Goal: Check status: Check status

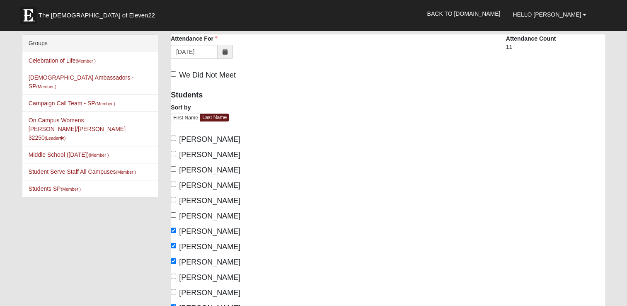
click at [226, 51] on icon at bounding box center [224, 52] width 5 height 6
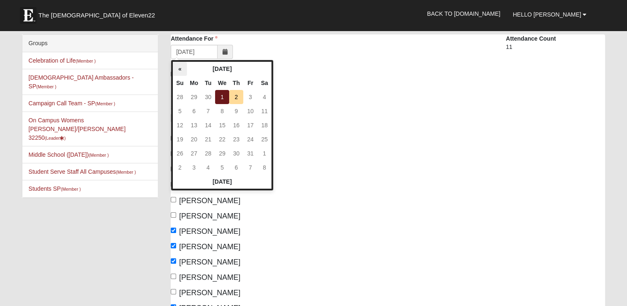
click at [181, 68] on th "«" at bounding box center [180, 69] width 14 height 14
click at [176, 69] on th "«" at bounding box center [180, 69] width 14 height 14
click at [227, 123] on td "13" at bounding box center [222, 125] width 14 height 14
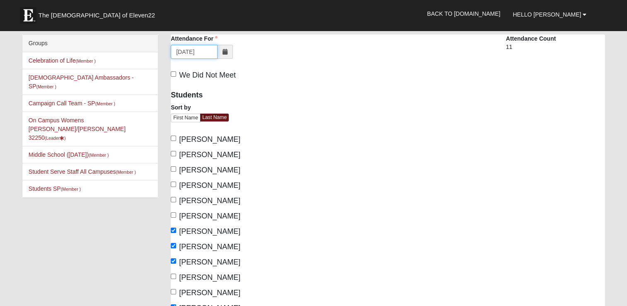
click at [194, 48] on input "08/13/2025" at bounding box center [194, 52] width 47 height 14
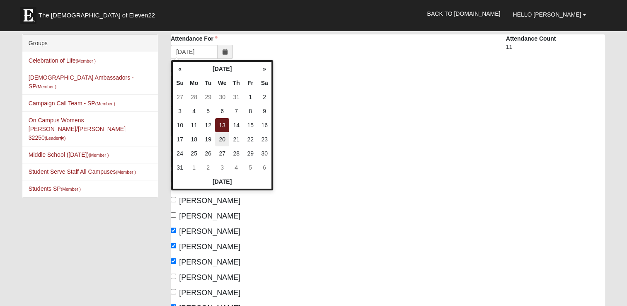
click at [225, 140] on td "20" at bounding box center [222, 139] width 14 height 14
type input "08/20/2025"
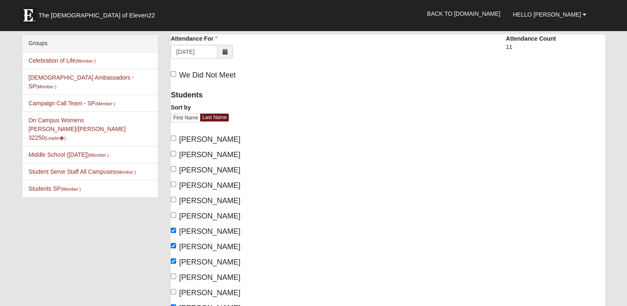
click at [228, 53] on span at bounding box center [224, 52] width 15 height 14
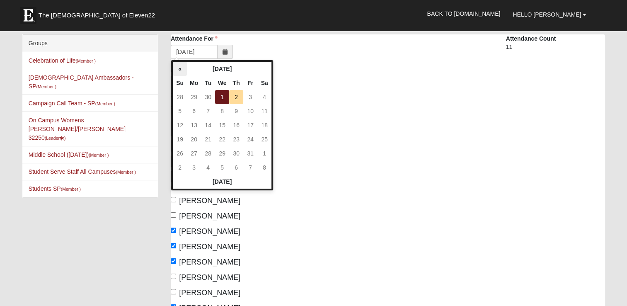
click at [178, 66] on th "«" at bounding box center [180, 69] width 14 height 14
click at [219, 140] on td "20" at bounding box center [222, 139] width 14 height 14
type input "08/20/2025"
click at [207, 52] on input "08/20/2025" at bounding box center [194, 52] width 47 height 14
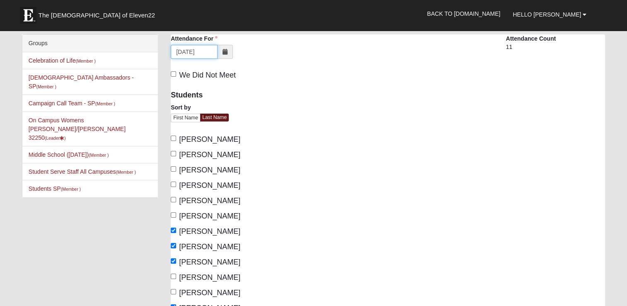
click input "submit" at bounding box center [0, 0] width 0 height 0
click at [223, 54] on icon at bounding box center [224, 52] width 5 height 6
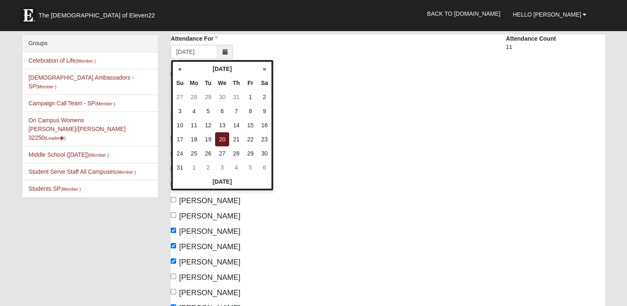
click at [226, 149] on td "27" at bounding box center [222, 153] width 14 height 14
type input "08/27/2025"
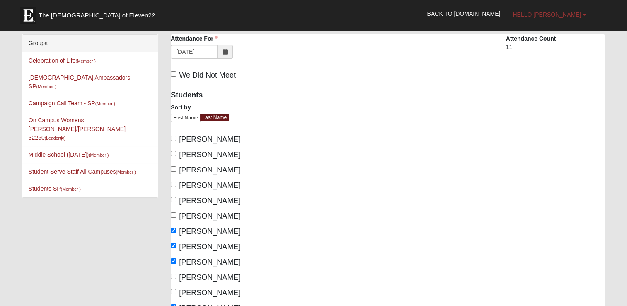
click at [560, 14] on span "Hello [PERSON_NAME]" at bounding box center [546, 14] width 68 height 7
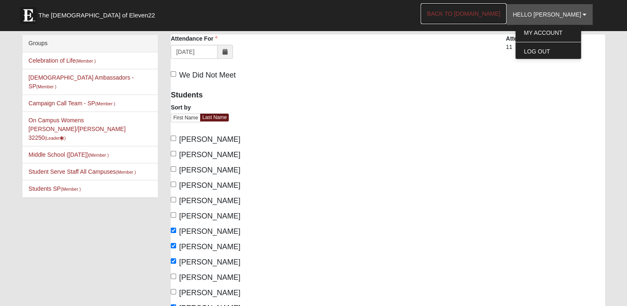
click at [469, 16] on link "Back to [DOMAIN_NAME]" at bounding box center [463, 13] width 86 height 21
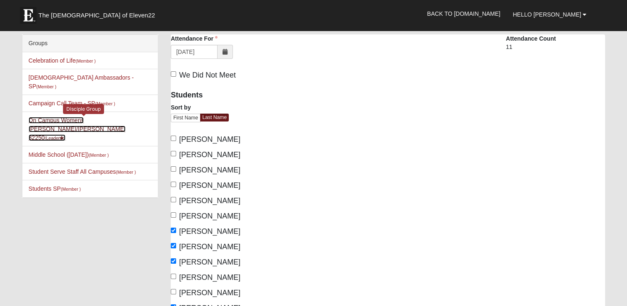
click at [65, 117] on link "On Campus Womens Cassidy/Scott 32250 (Leader )" at bounding box center [77, 129] width 97 height 24
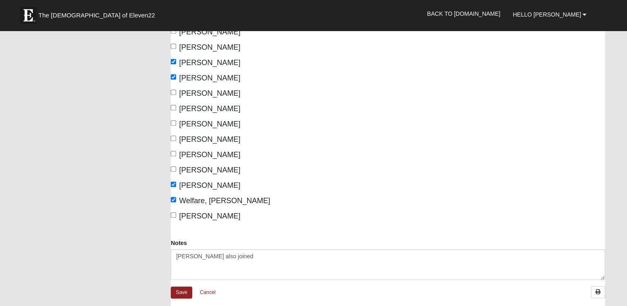
scroll to position [414, 0]
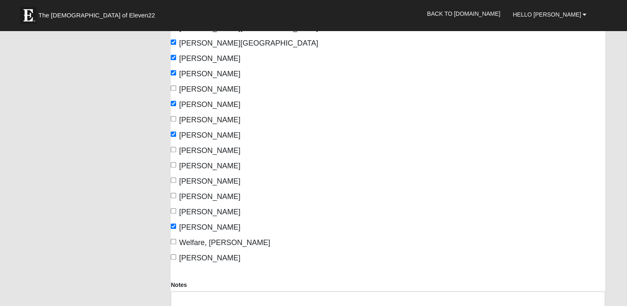
scroll to position [373, 0]
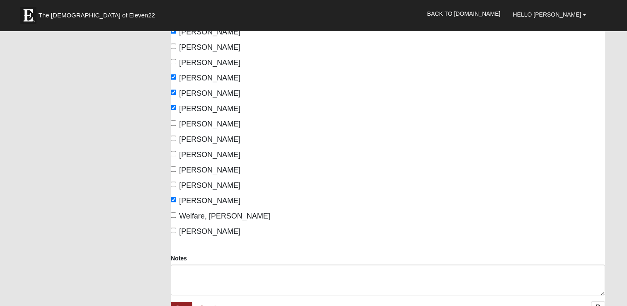
scroll to position [414, 0]
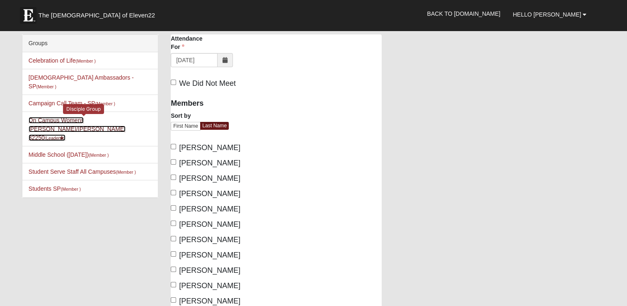
click at [81, 117] on link "On Campus Womens [PERSON_NAME]/[PERSON_NAME] 32250 (Leader )" at bounding box center [77, 129] width 97 height 24
click at [123, 117] on link "On Campus Womens [PERSON_NAME]/[PERSON_NAME] 32250 (Leader )" at bounding box center [77, 129] width 97 height 24
drag, startPoint x: 108, startPoint y: 109, endPoint x: 91, endPoint y: 108, distance: 16.6
click at [91, 111] on li "On Campus Womens Cassidy/Scott 32250 (Leader ) Disciple Group" at bounding box center [89, 128] width 135 height 35
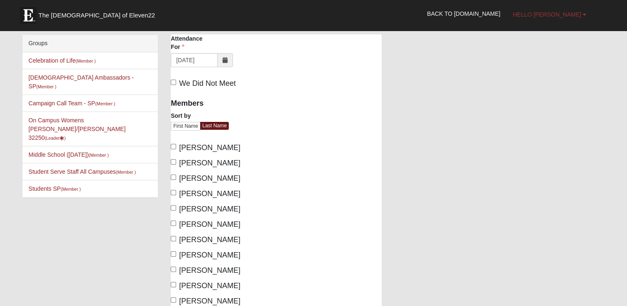
click at [573, 14] on span "Hello [PERSON_NAME]" at bounding box center [546, 14] width 68 height 7
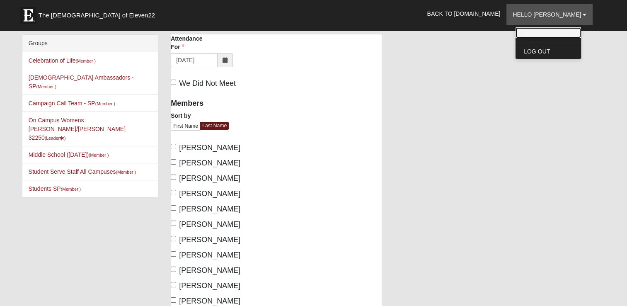
click at [545, 31] on link "My Account" at bounding box center [547, 32] width 65 height 11
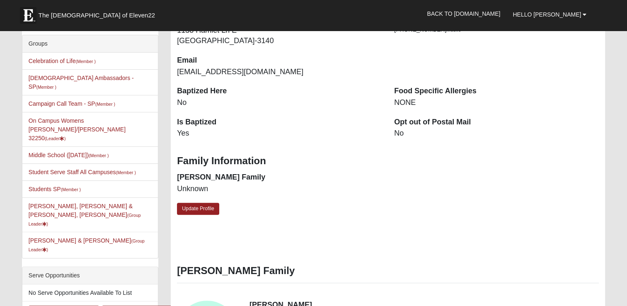
scroll to position [207, 0]
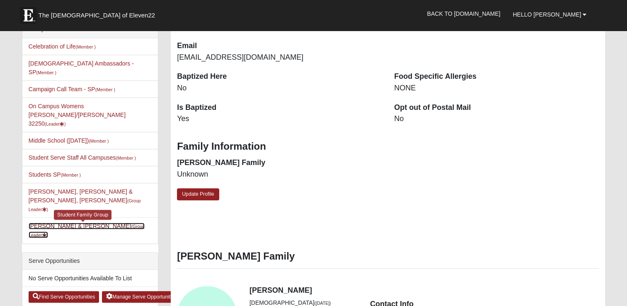
click at [86, 222] on link "Olivia Agnew & Stacy Scott (Group Leader )" at bounding box center [87, 229] width 116 height 15
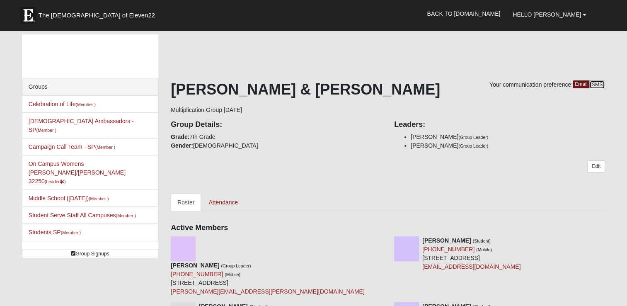
click at [599, 86] on link "SMS" at bounding box center [597, 84] width 16 height 9
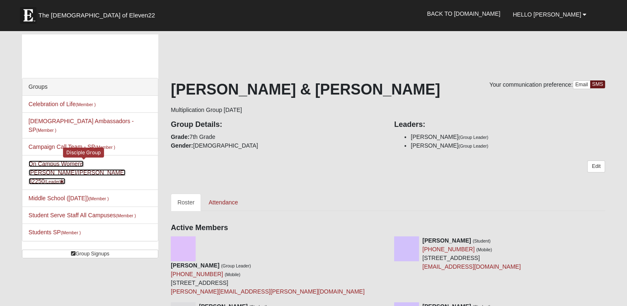
click at [103, 160] on link "On Campus Womens Cassidy/Scott 32250 (Leader )" at bounding box center [77, 172] width 97 height 24
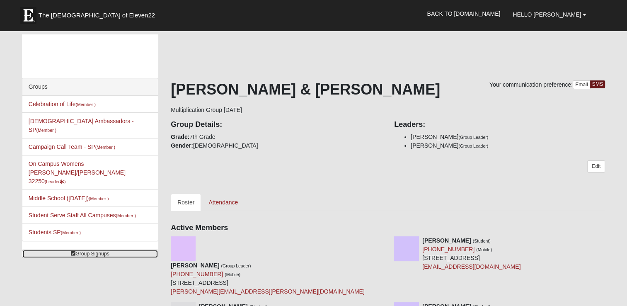
click at [97, 249] on link "Group Signups" at bounding box center [90, 253] width 136 height 9
click at [86, 249] on link "Group Signups" at bounding box center [90, 253] width 136 height 9
click at [72, 251] on icon at bounding box center [73, 253] width 5 height 5
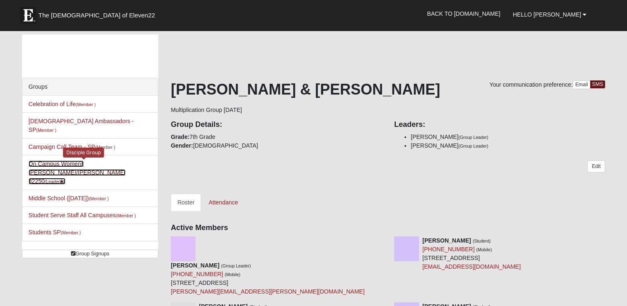
click at [108, 160] on link "On Campus Womens Cassidy/Scott 32250 (Leader )" at bounding box center [77, 172] width 97 height 24
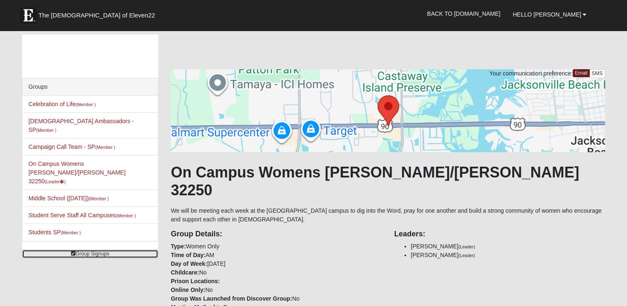
click at [81, 249] on link "Group Signups" at bounding box center [90, 253] width 136 height 9
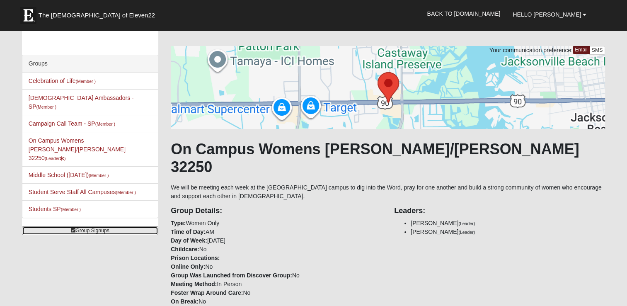
scroll to position [41, 0]
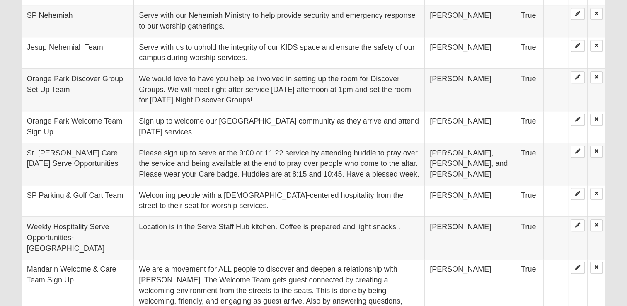
scroll to position [249, 0]
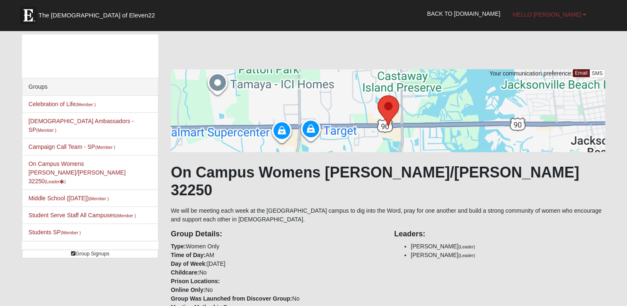
click at [571, 15] on span "Hello [PERSON_NAME]" at bounding box center [546, 14] width 68 height 7
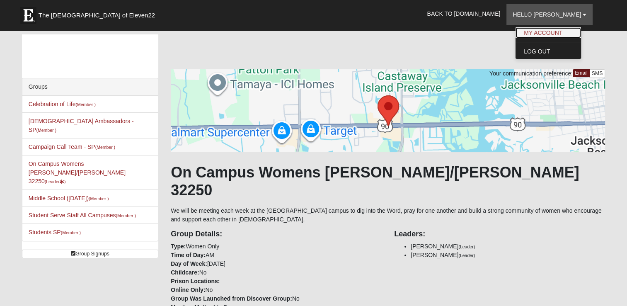
click at [566, 31] on link "My Account" at bounding box center [547, 32] width 65 height 11
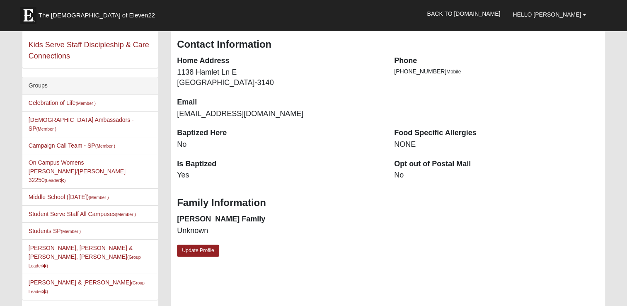
scroll to position [166, 0]
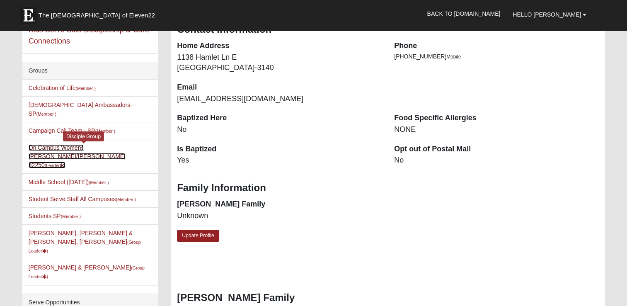
click at [76, 144] on link "On Campus Womens Cassidy/Scott 32250 (Leader )" at bounding box center [77, 156] width 97 height 24
